Goal: Task Accomplishment & Management: Complete application form

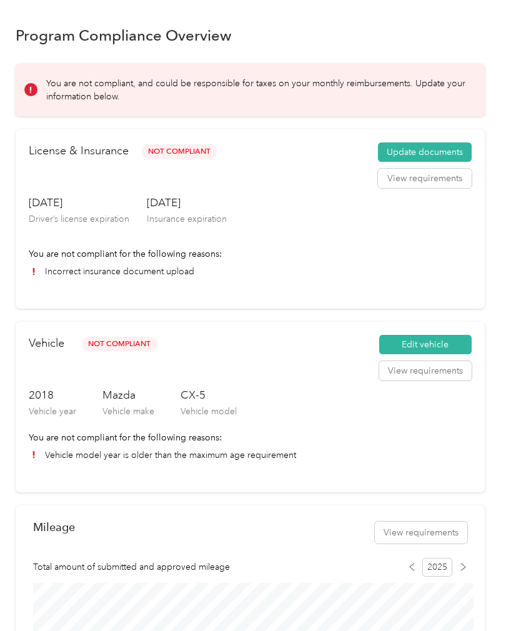
scroll to position [16, 0]
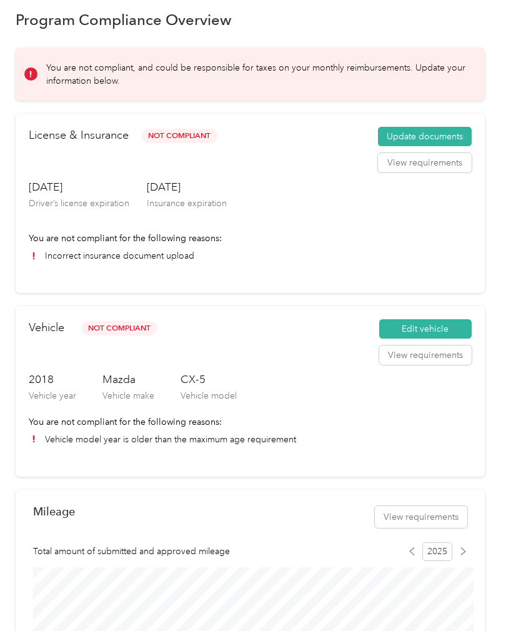
click at [460, 133] on button "Update documents" at bounding box center [425, 137] width 94 height 20
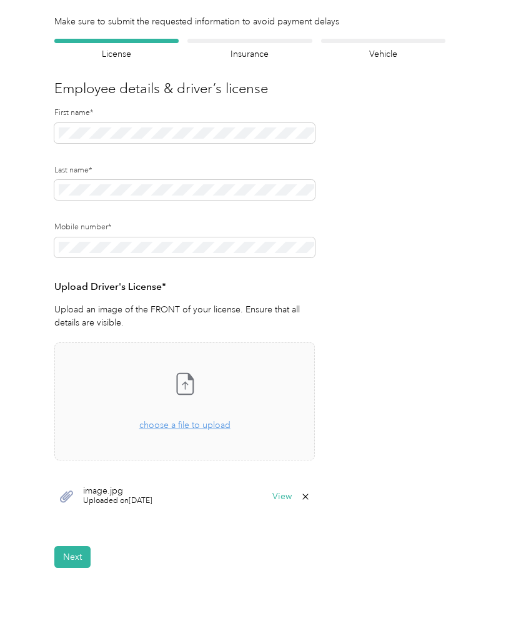
scroll to position [59, 0]
click at [213, 426] on span "choose a file to upload" at bounding box center [184, 423] width 91 height 11
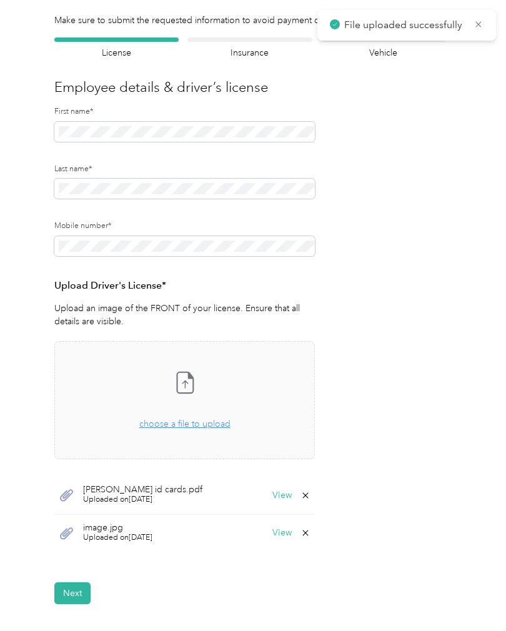
click at [76, 590] on button "Next" at bounding box center [72, 593] width 36 height 22
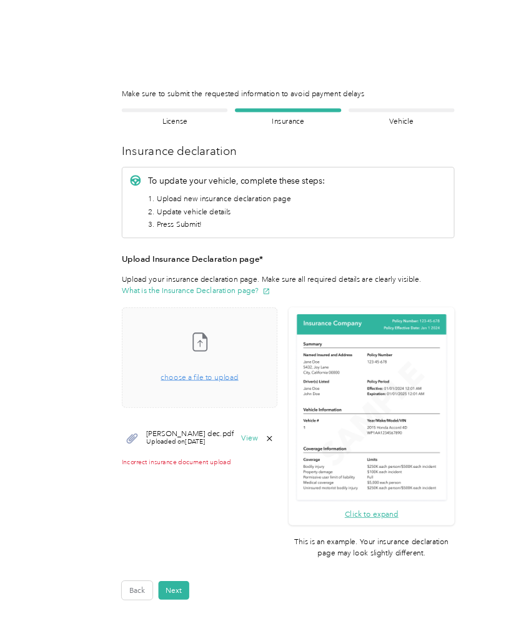
scroll to position [10, 0]
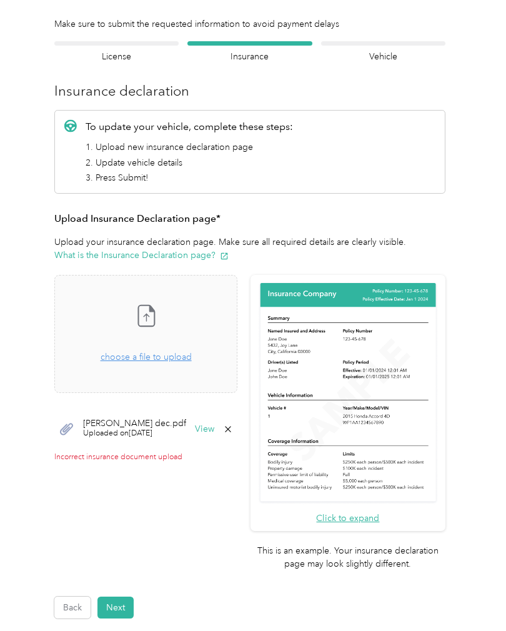
click at [214, 425] on button "View" at bounding box center [204, 429] width 19 height 9
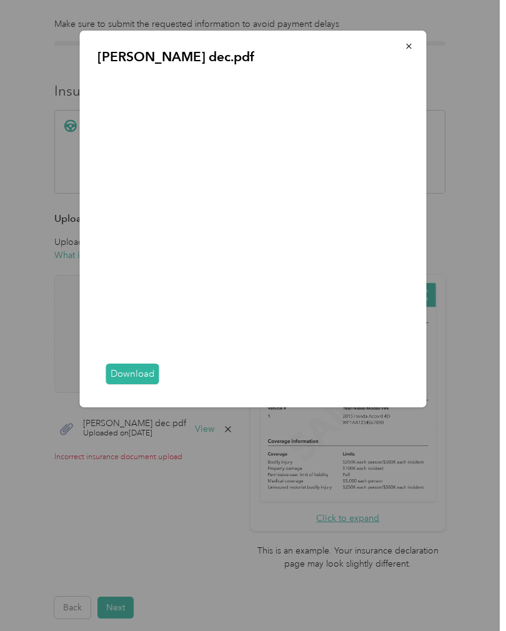
scroll to position [44, 0]
click at [409, 49] on icon "button" at bounding box center [409, 46] width 9 height 9
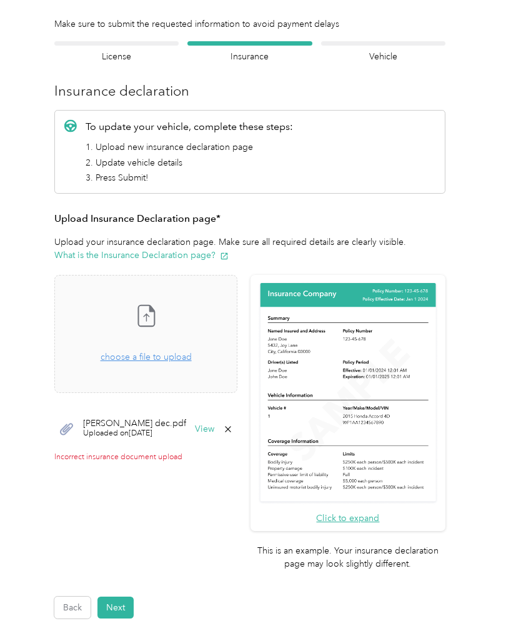
click at [184, 352] on span "choose a file to upload" at bounding box center [146, 357] width 91 height 11
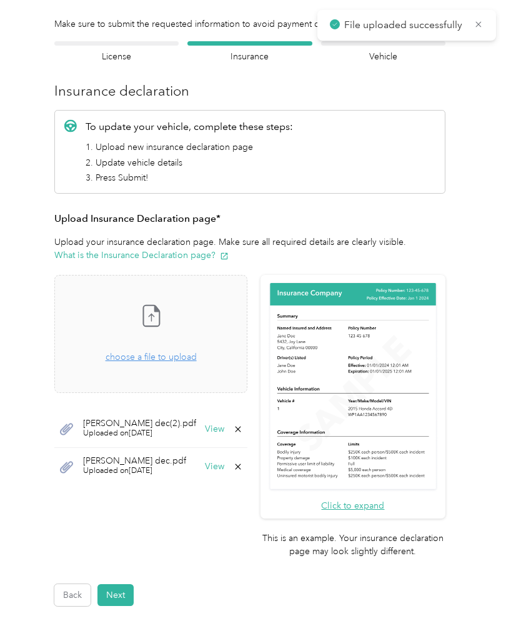
click at [224, 425] on button "View" at bounding box center [214, 429] width 19 height 9
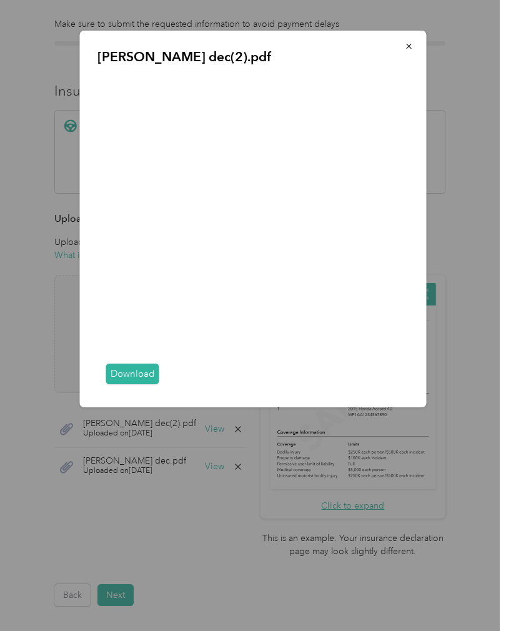
scroll to position [0, 0]
click at [407, 49] on icon "button" at bounding box center [408, 46] width 5 height 5
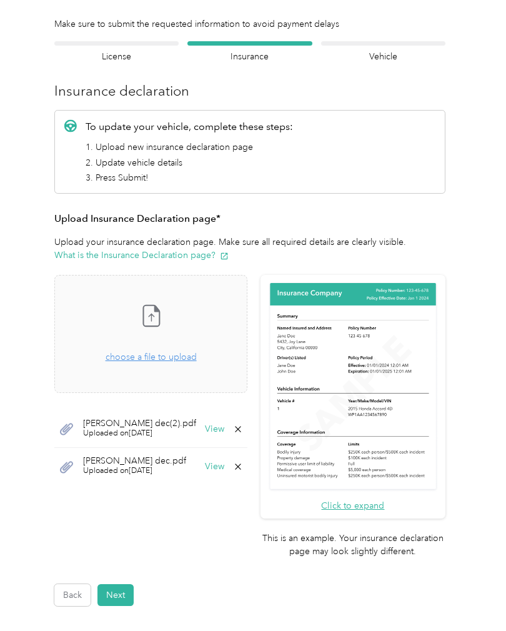
click at [224, 468] on button "View" at bounding box center [214, 466] width 19 height 9
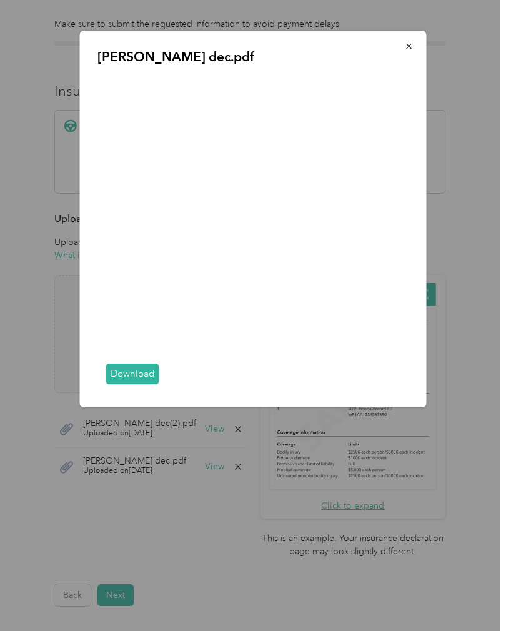
click at [139, 384] on link "Download" at bounding box center [132, 373] width 53 height 21
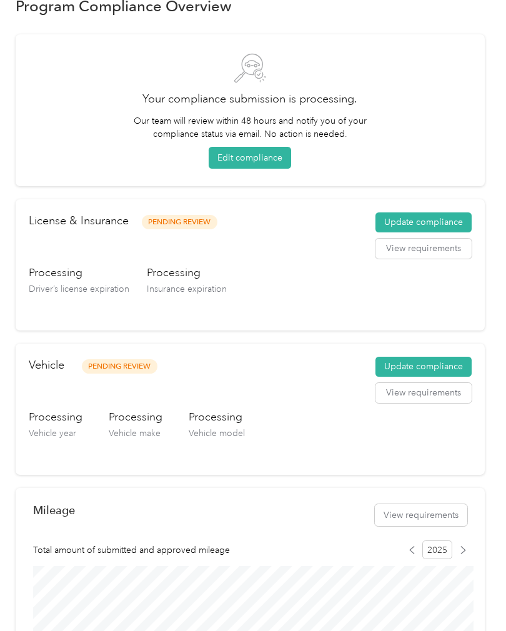
scroll to position [42, 0]
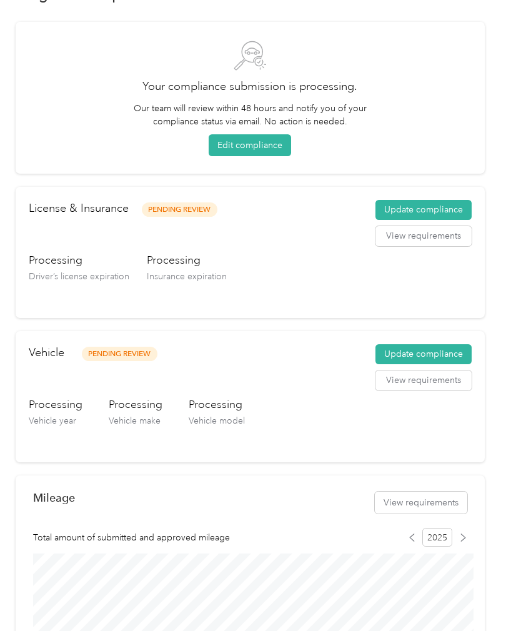
click at [454, 212] on button "Update compliance" at bounding box center [423, 210] width 96 height 20
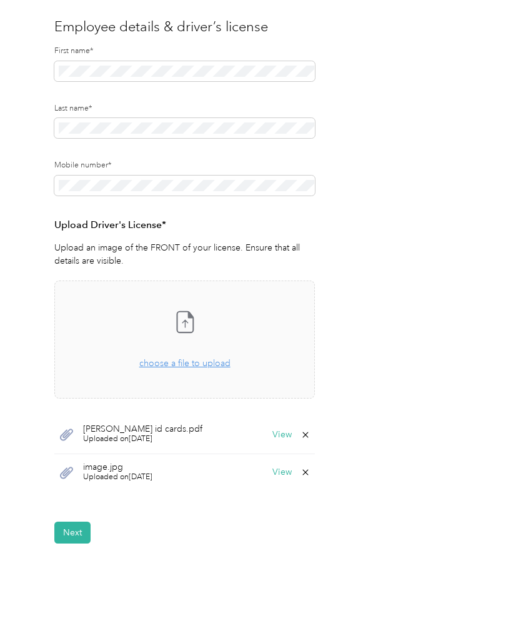
scroll to position [121, 0]
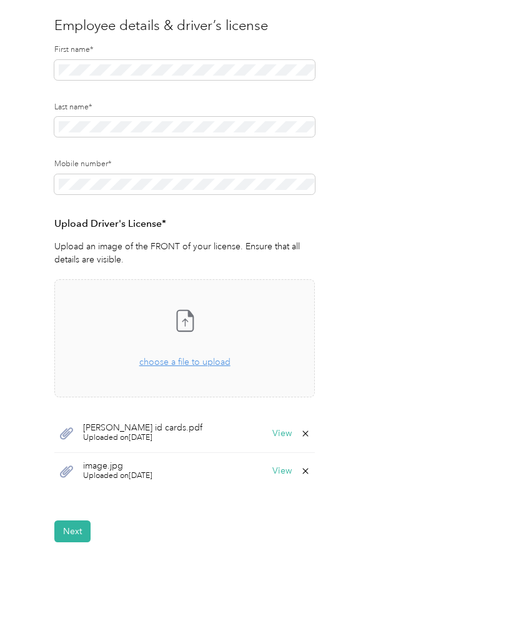
click at [284, 471] on button "View" at bounding box center [281, 471] width 19 height 9
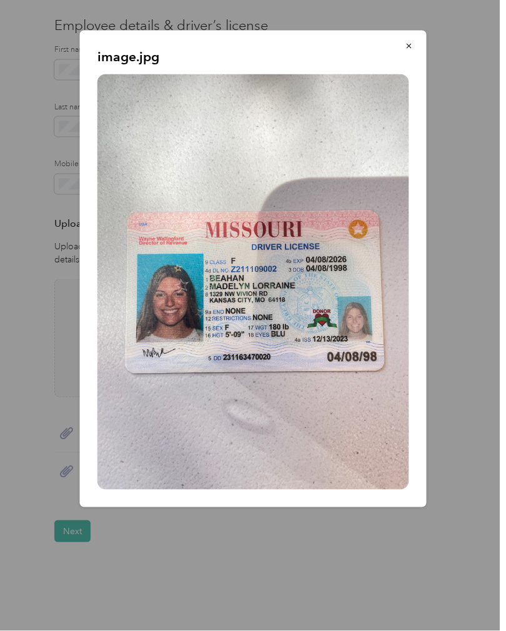
scroll to position [44, 0]
click at [408, 44] on icon "button" at bounding box center [409, 46] width 9 height 9
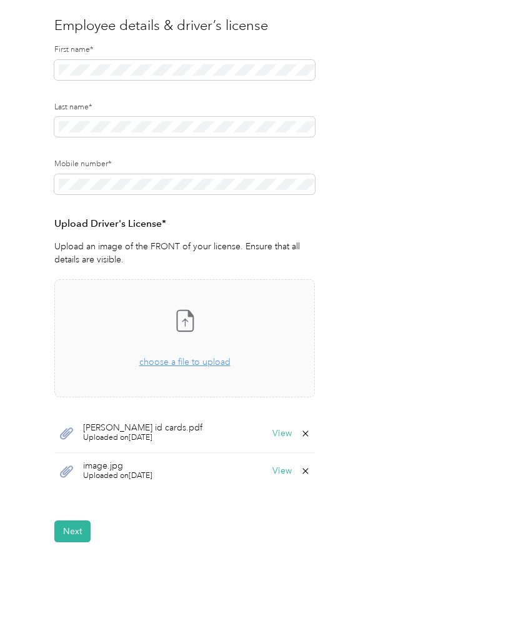
click at [309, 430] on icon at bounding box center [306, 433] width 6 height 6
click at [279, 431] on button "Yes" at bounding box center [278, 441] width 24 height 20
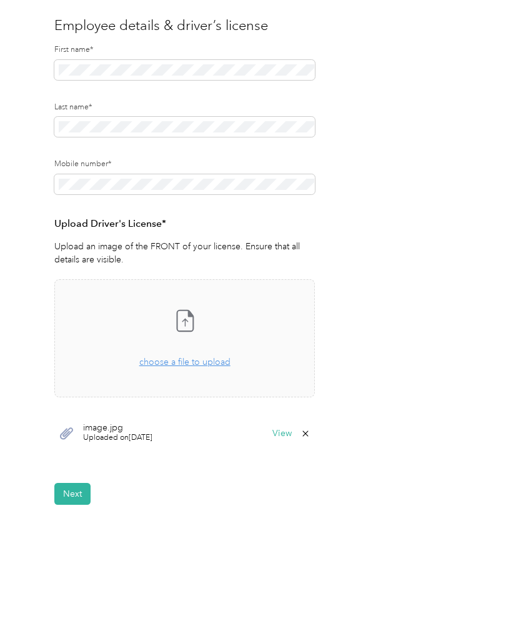
click at [83, 483] on button "Next" at bounding box center [72, 494] width 36 height 22
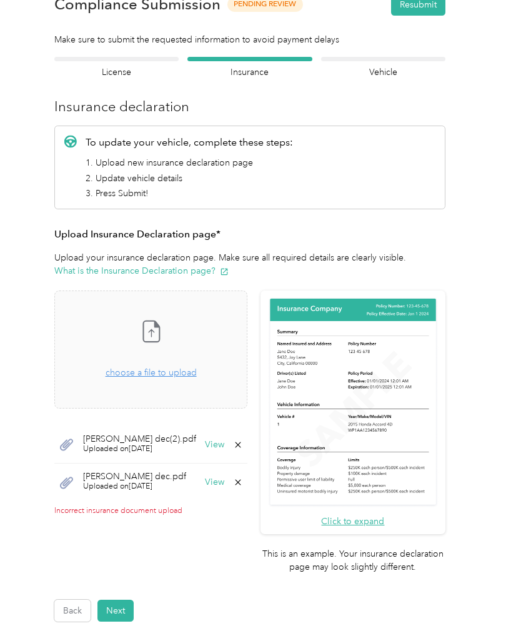
scroll to position [54, 0]
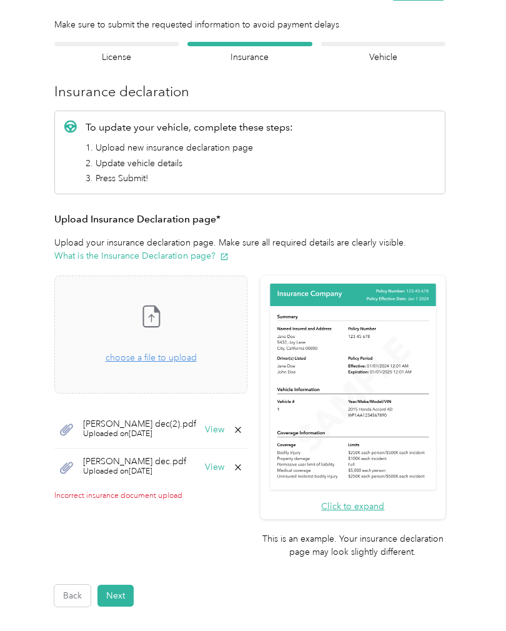
click at [243, 428] on icon at bounding box center [238, 430] width 10 height 10
click at [232, 437] on button "Yes" at bounding box center [227, 438] width 24 height 20
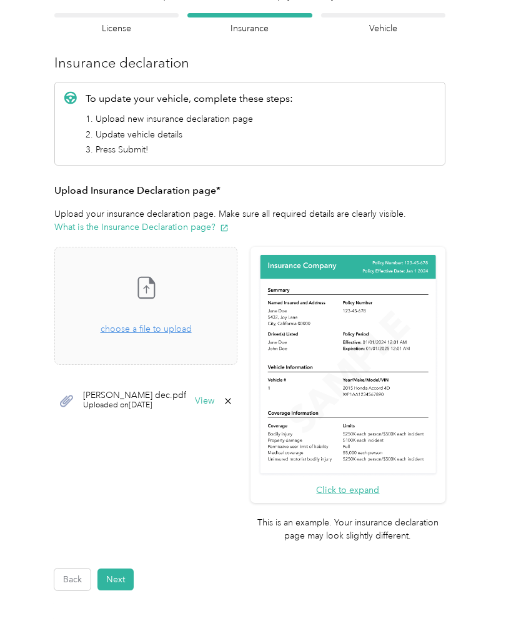
scroll to position [88, 0]
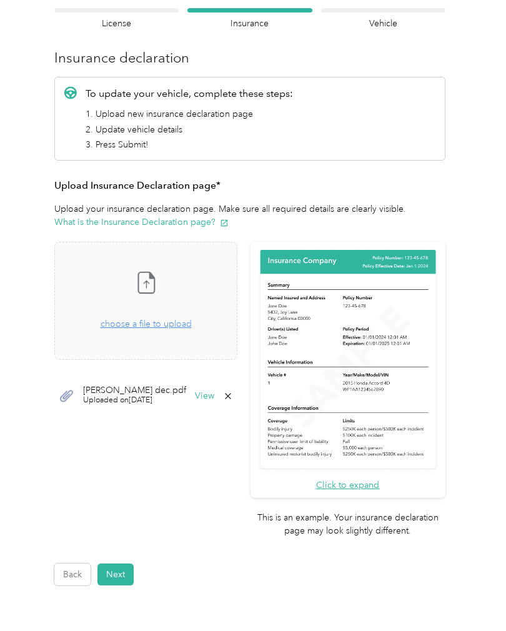
click at [177, 328] on span "choose a file to upload" at bounding box center [146, 324] width 91 height 11
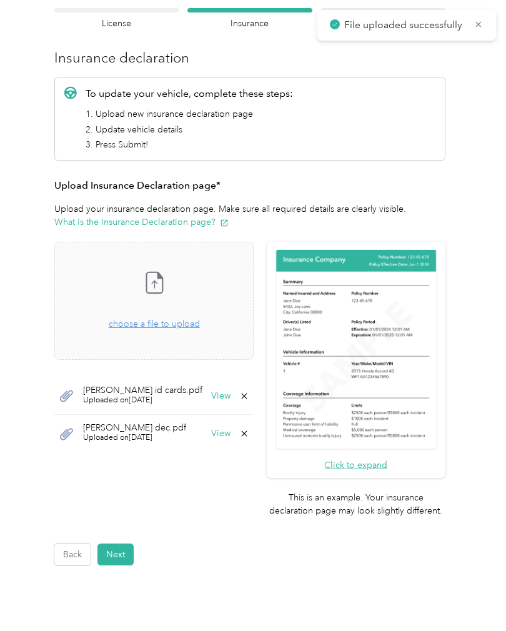
click at [385, 458] on button "Click to expand" at bounding box center [355, 464] width 63 height 13
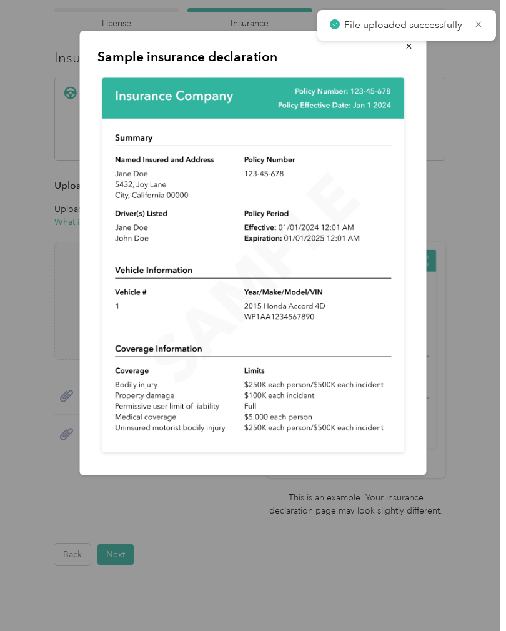
scroll to position [17, 0]
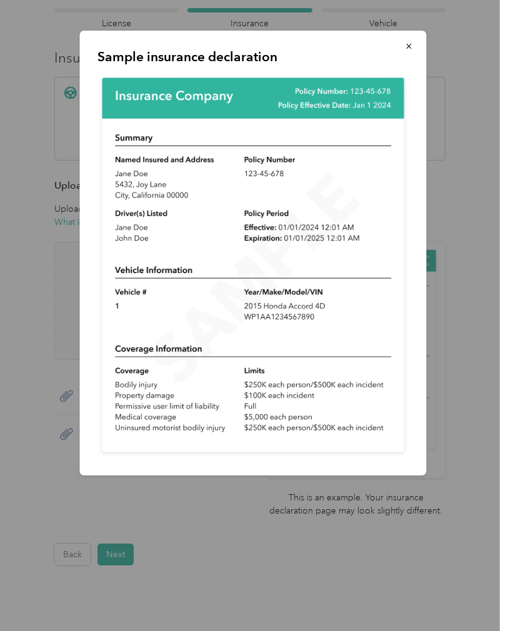
click at [412, 44] on icon "button" at bounding box center [409, 46] width 9 height 9
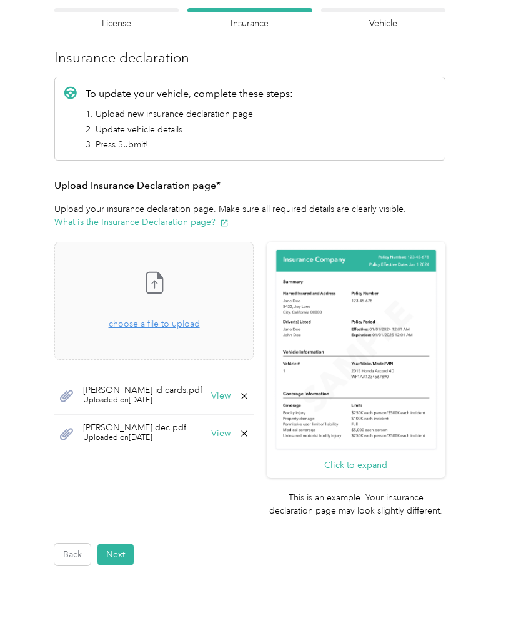
click at [157, 432] on span "Uploaded on 9/2/2025" at bounding box center [134, 437] width 103 height 11
click at [230, 429] on button "View" at bounding box center [220, 433] width 19 height 9
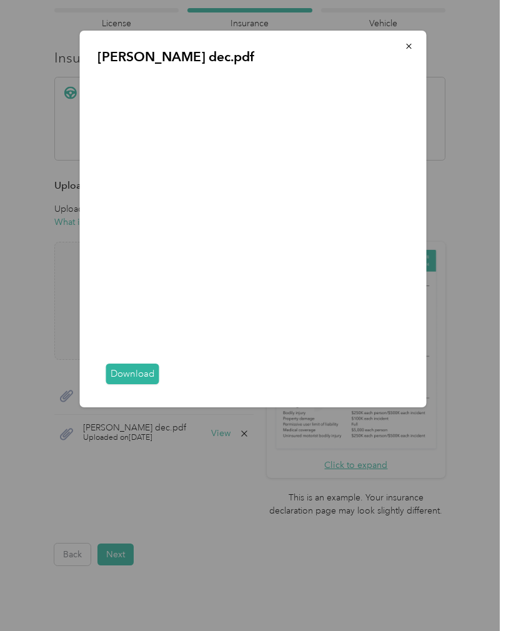
click at [407, 44] on icon "button" at bounding box center [408, 46] width 5 height 5
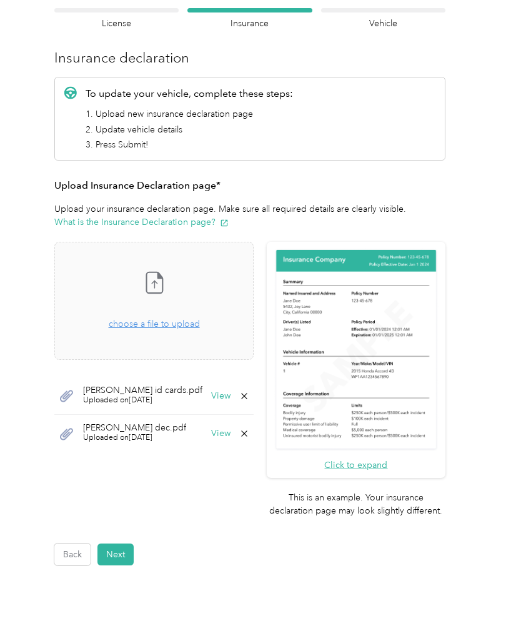
click at [126, 543] on button "Next" at bounding box center [115, 554] width 36 height 22
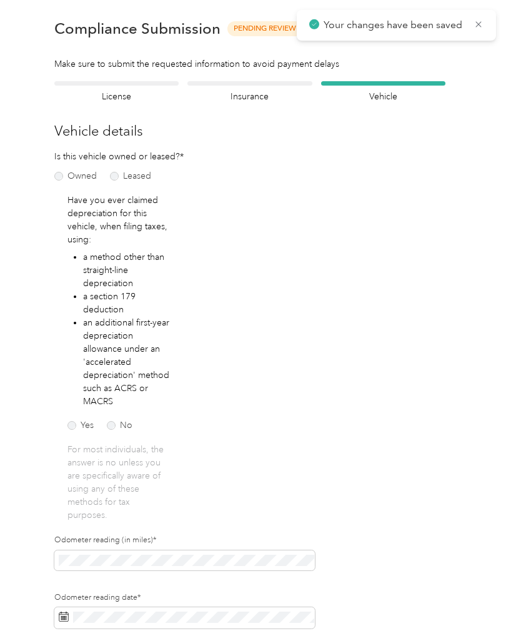
scroll to position [44, 0]
click at [477, 25] on icon at bounding box center [478, 24] width 6 height 6
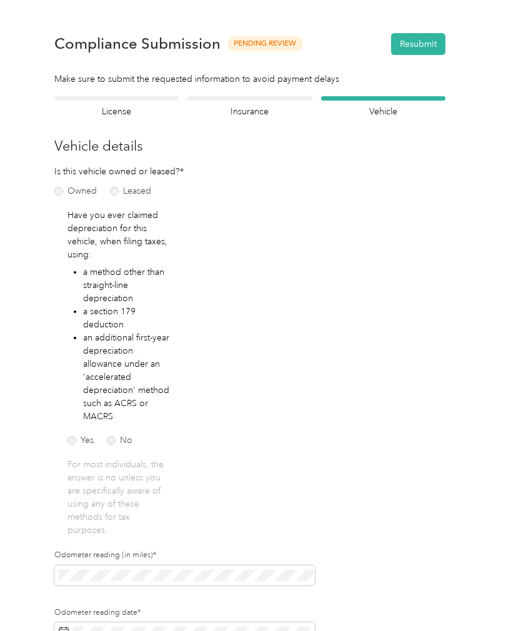
scroll to position [0, 0]
click at [426, 33] on button "Resubmit" at bounding box center [418, 44] width 54 height 22
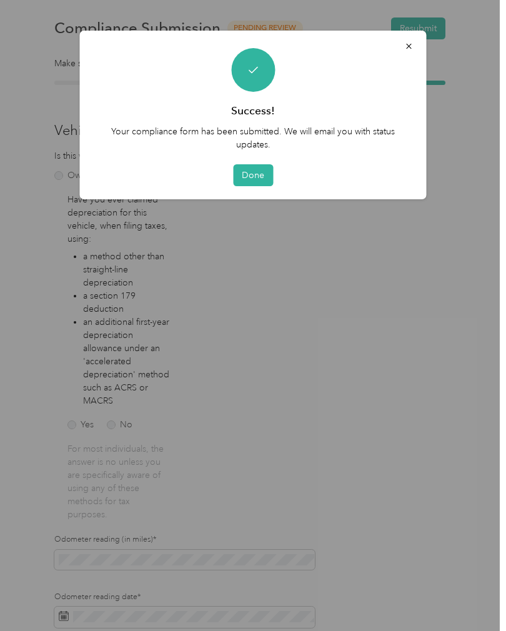
click at [247, 175] on button "Done" at bounding box center [253, 175] width 40 height 22
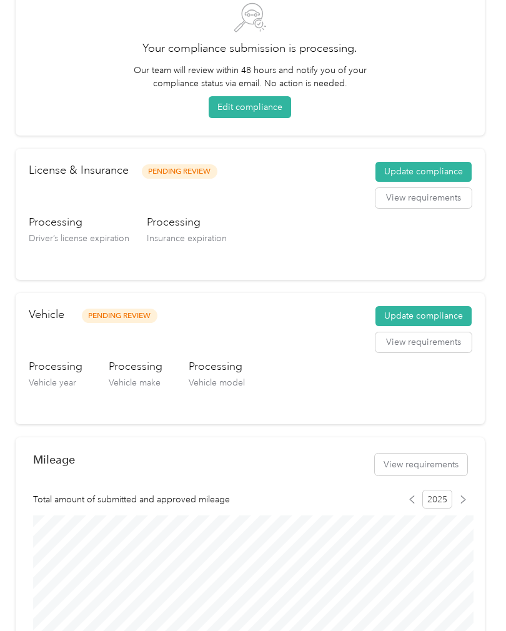
scroll to position [86, 0]
